Goal: Information Seeking & Learning: Compare options

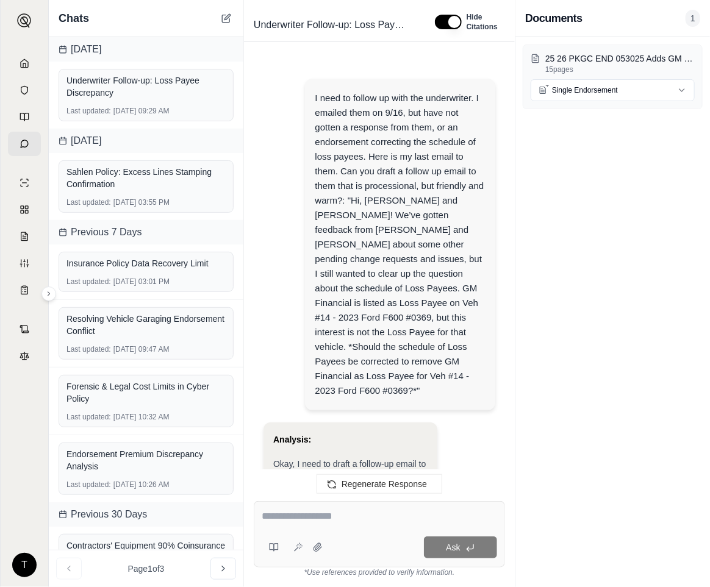
scroll to position [1784, 0]
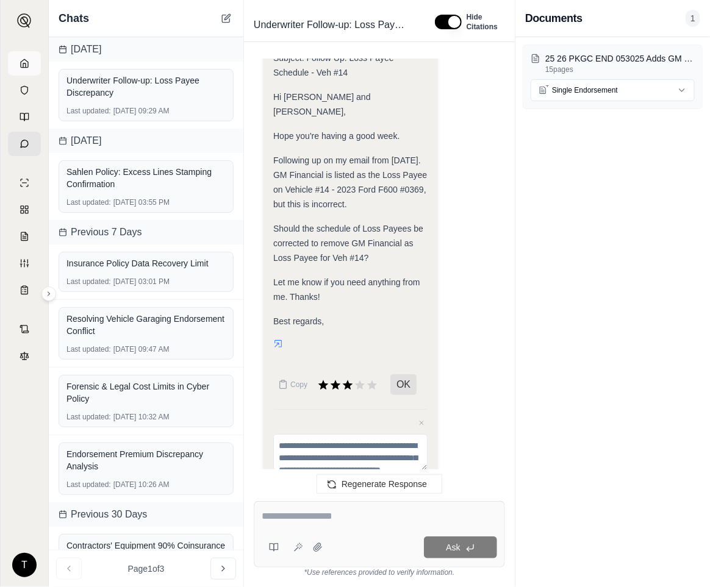
click at [23, 65] on icon at bounding box center [25, 64] width 10 height 10
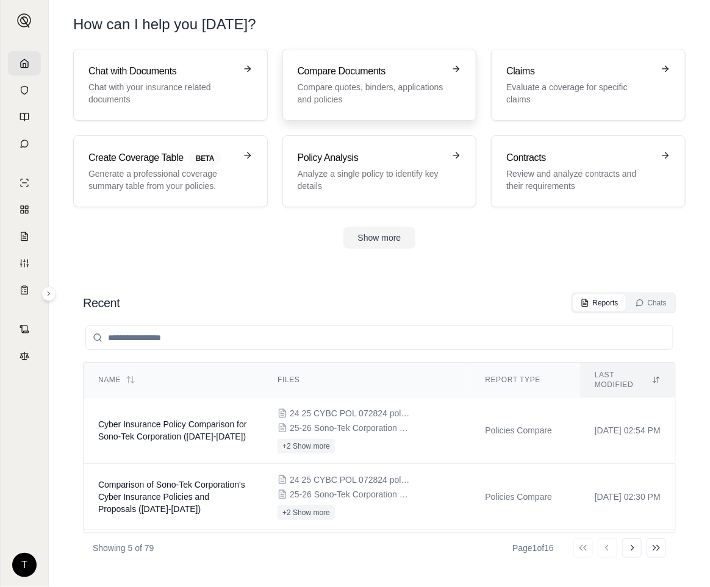
click at [377, 86] on p "Compare quotes, binders, applications and policies" at bounding box center [371, 93] width 147 height 24
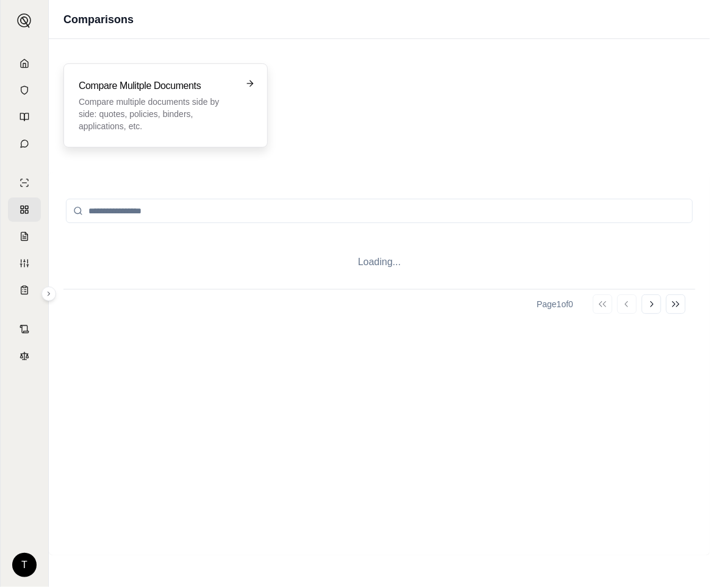
click at [145, 94] on div "Compare Mulitple Documents Compare multiple documents side by side: quotes, pol…" at bounding box center [157, 106] width 157 height 54
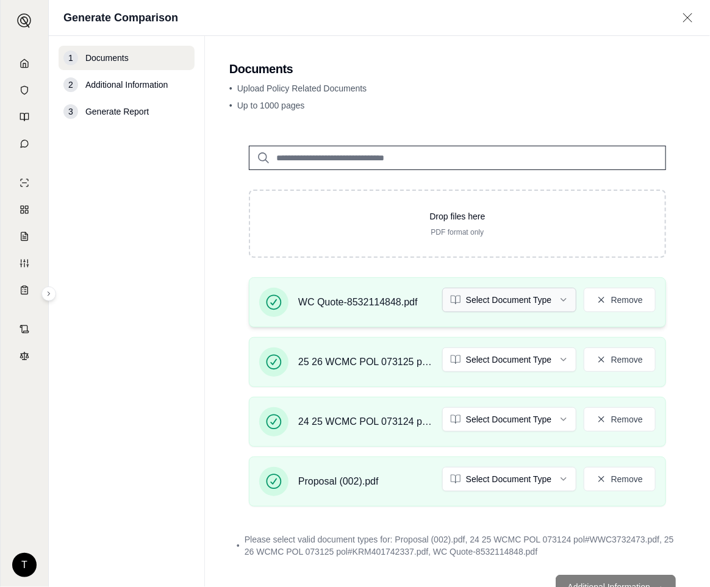
click at [552, 293] on html "T Generate Comparison 1 Documents 2 Additional Information 3 Generate Report Do…" at bounding box center [355, 293] width 710 height 587
click at [555, 360] on html "Document type updated successfully T Generate Comparison 1 Documents 2 Addition…" at bounding box center [355, 293] width 710 height 587
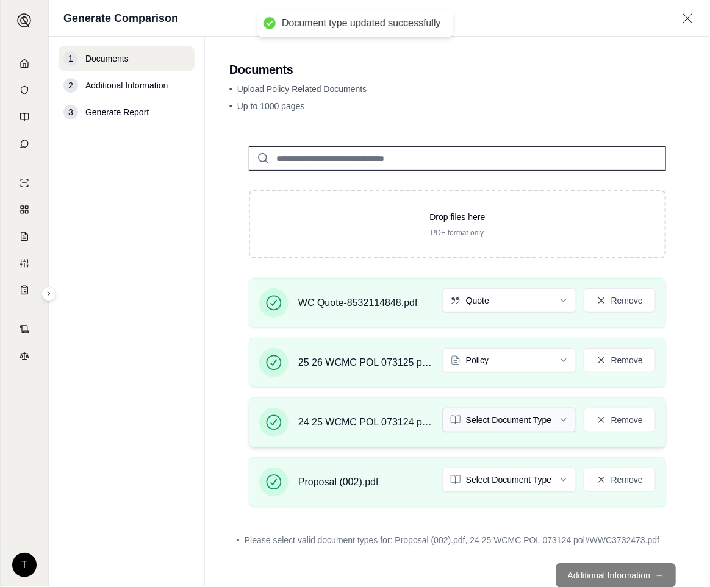
click at [553, 420] on html "Document type updated successfully T Generate Comparison 1 Documents 2 Addition…" at bounding box center [355, 293] width 710 height 587
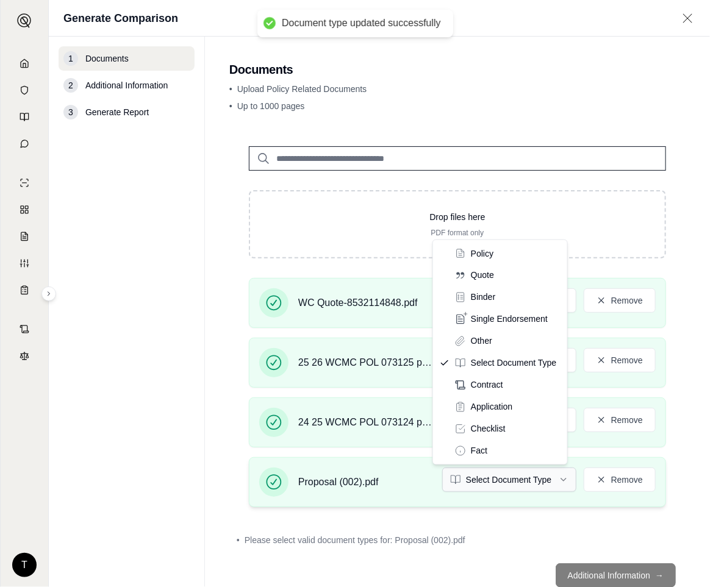
click at [477, 479] on html "Document type updated successfully T Generate Comparison 1 Documents 2 Addition…" at bounding box center [355, 293] width 710 height 587
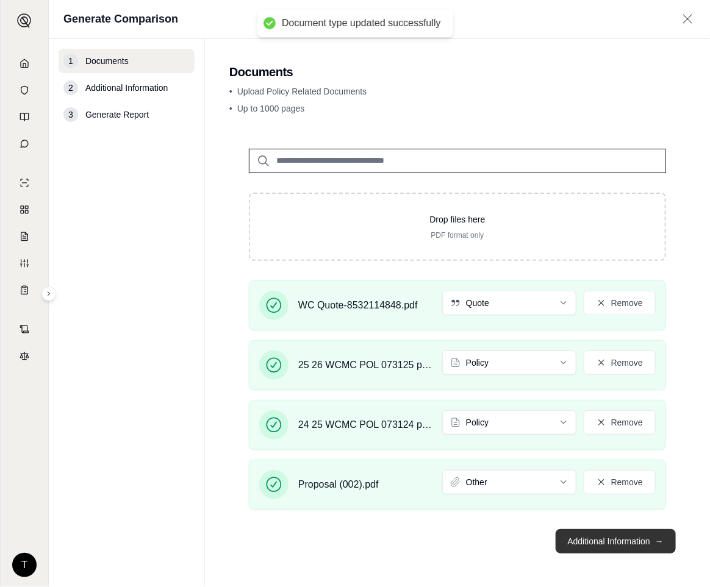
click at [614, 538] on button "Additional Information →" at bounding box center [616, 541] width 120 height 24
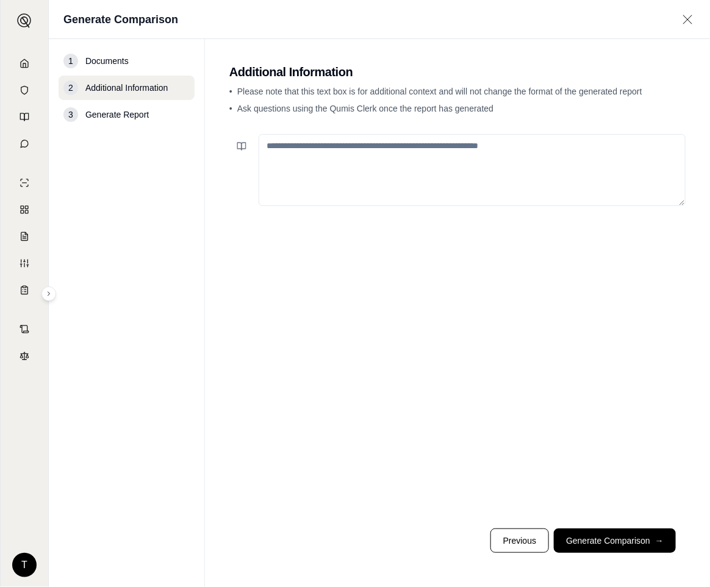
click at [304, 160] on textarea at bounding box center [472, 170] width 427 height 72
click at [238, 140] on button at bounding box center [241, 146] width 24 height 24
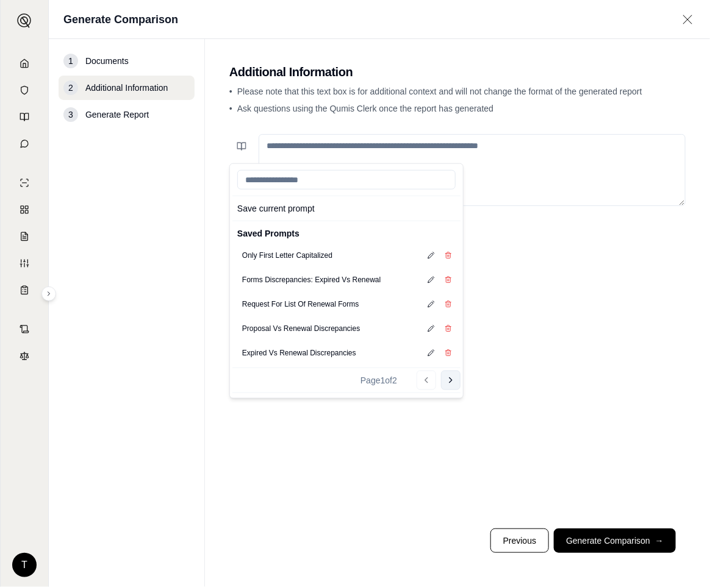
click at [443, 385] on button "Go to next page" at bounding box center [451, 381] width 20 height 20
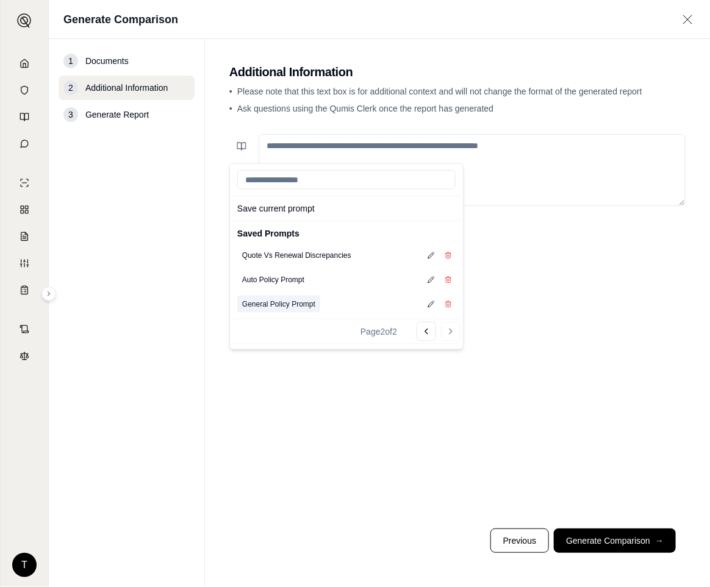
click at [288, 306] on button "General Policy Prompt" at bounding box center [278, 304] width 83 height 17
type textarea "**********"
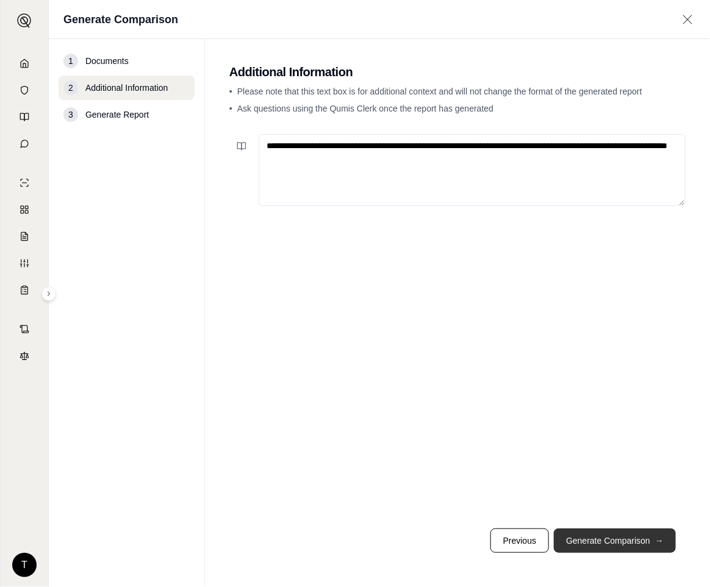
click at [603, 535] on button "Generate Comparison →" at bounding box center [615, 541] width 122 height 24
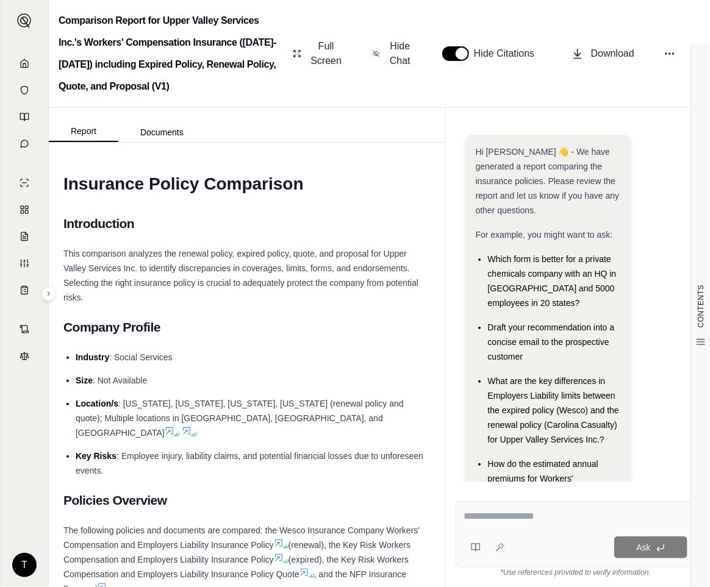
scroll to position [101, 0]
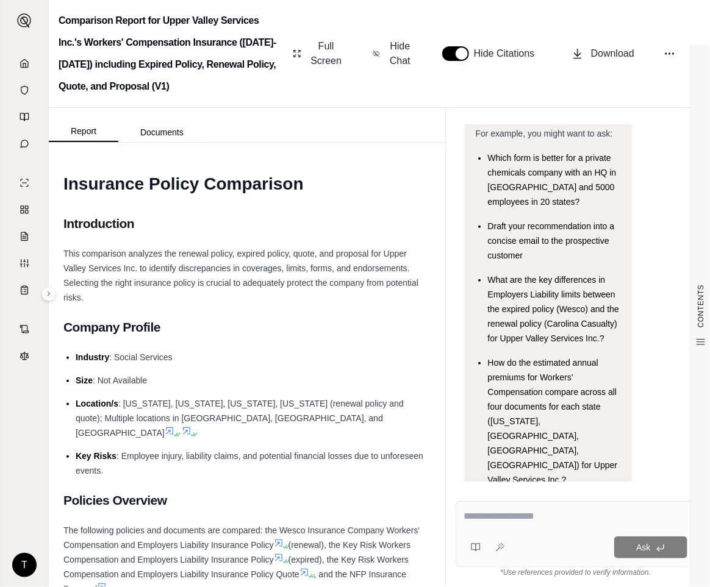
click at [254, 324] on h2 "Company Profile" at bounding box center [246, 328] width 367 height 26
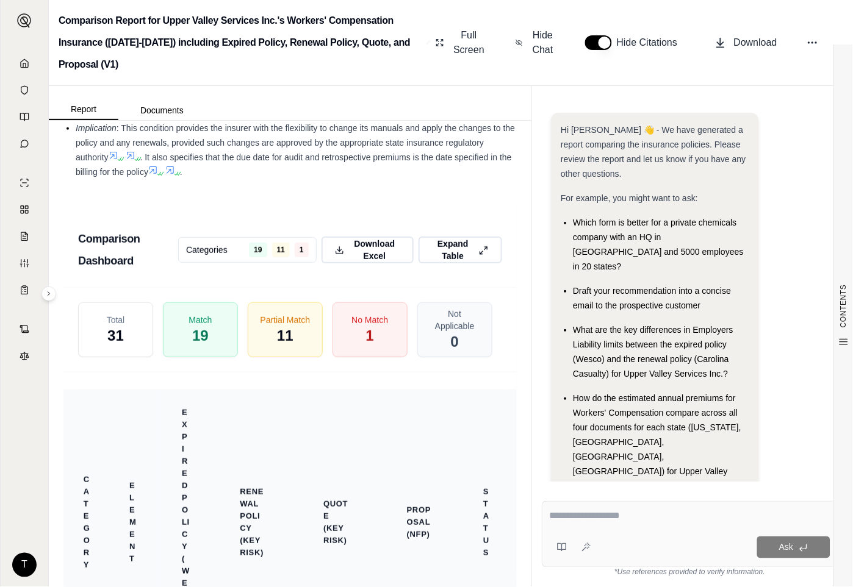
scroll to position [3008, 0]
click at [480, 249] on icon at bounding box center [485, 251] width 10 height 13
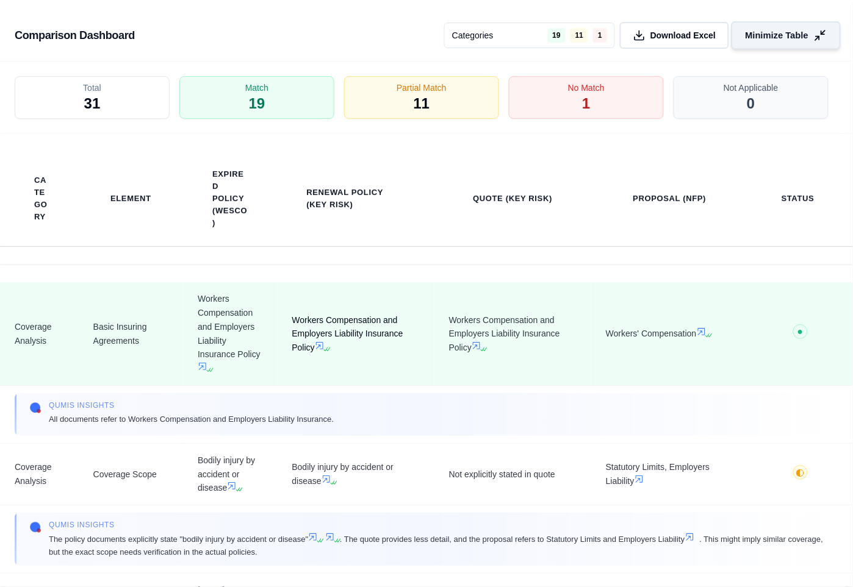
scroll to position [2626, 0]
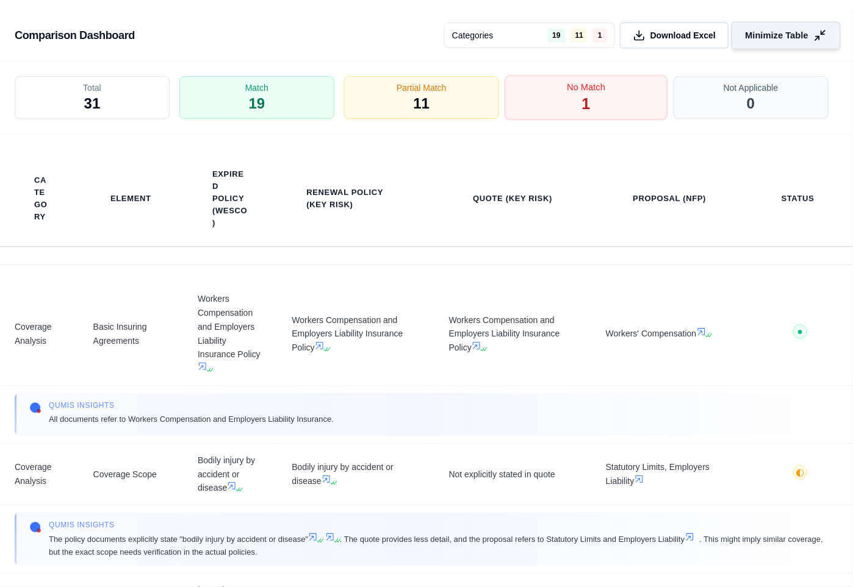
click at [593, 87] on span "No Match" at bounding box center [586, 87] width 38 height 13
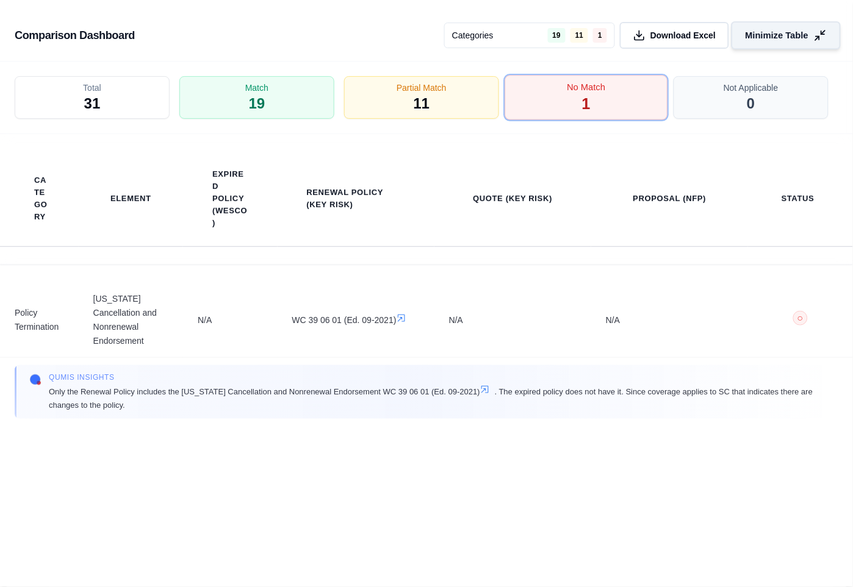
click at [581, 91] on span "No Match" at bounding box center [586, 87] width 38 height 13
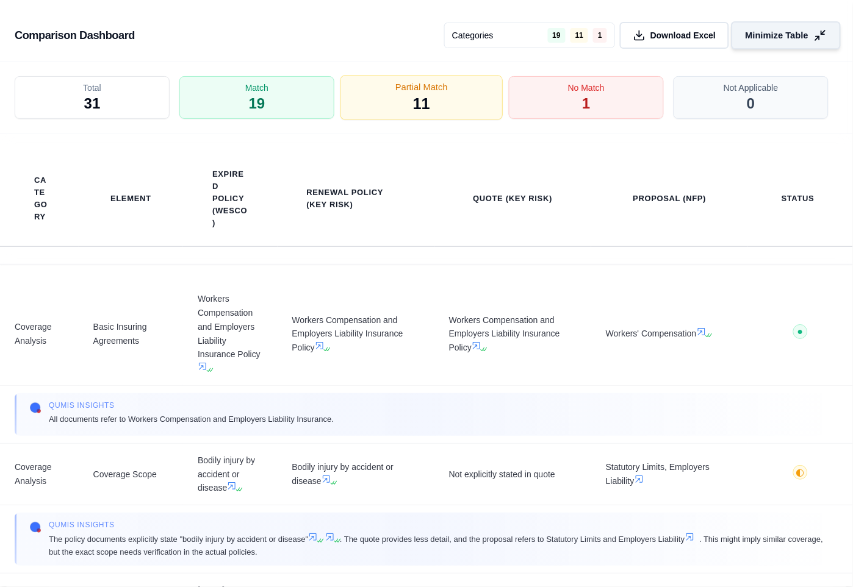
click at [434, 99] on div "Partial Match 11" at bounding box center [421, 98] width 163 height 45
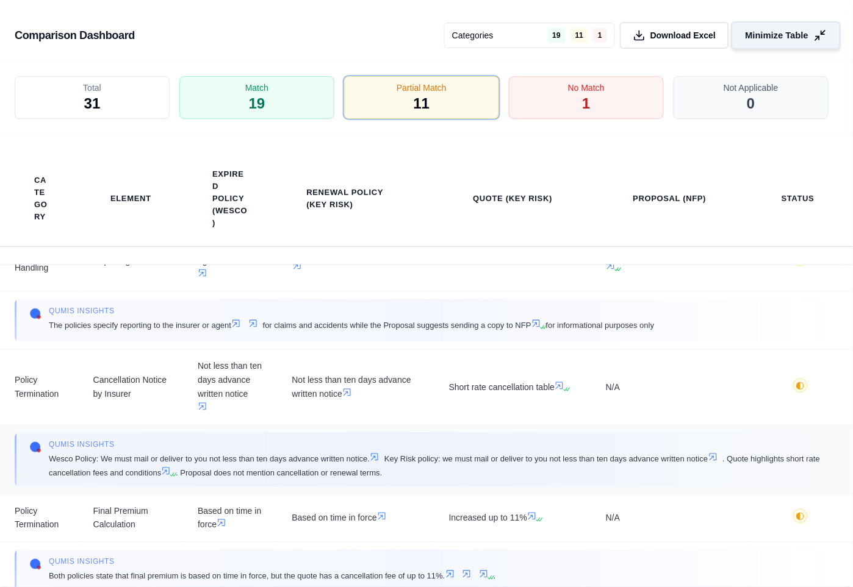
scroll to position [1435, 0]
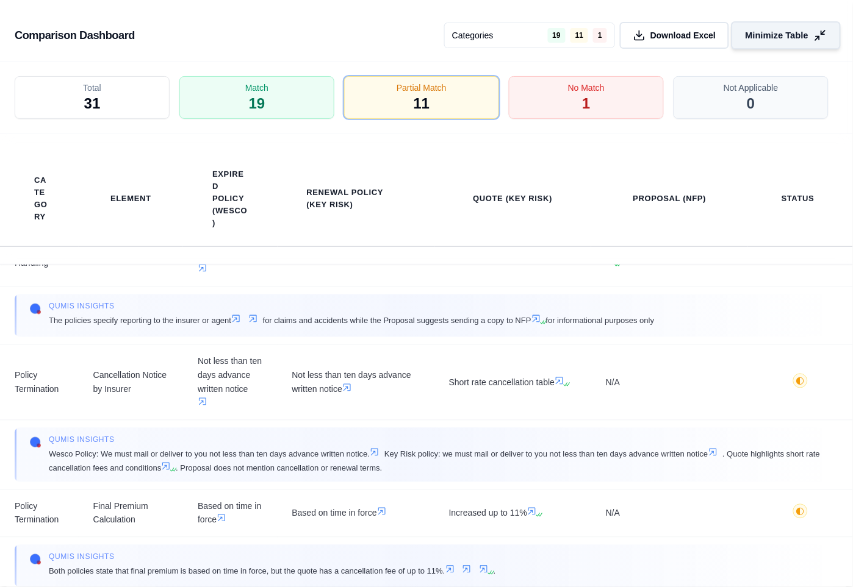
click at [709, 35] on icon at bounding box center [820, 35] width 13 height 13
